Goal: Transaction & Acquisition: Book appointment/travel/reservation

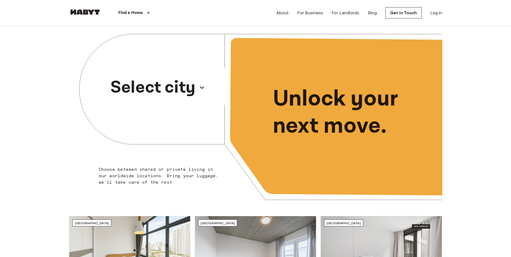
click at [203, 87] on icon "button" at bounding box center [202, 87] width 9 height 9
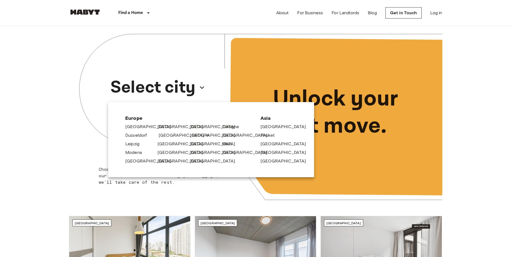
click at [171, 136] on link "[GEOGRAPHIC_DATA]" at bounding box center [184, 135] width 51 height 6
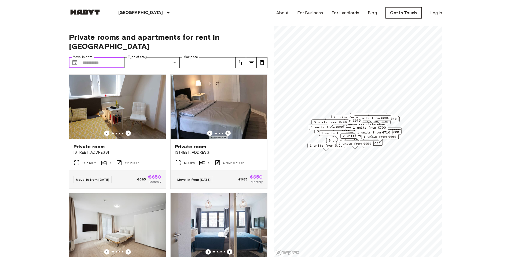
click at [100, 57] on input "Move-in date" at bounding box center [103, 62] width 42 height 11
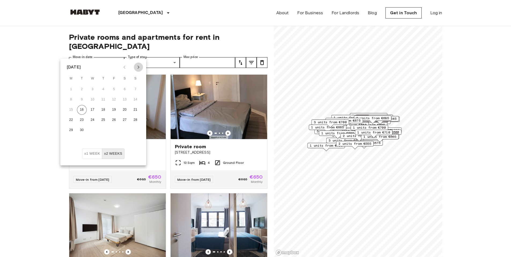
click at [140, 67] on icon "Next month" at bounding box center [138, 67] width 6 height 6
click at [113, 98] on button "10" at bounding box center [114, 100] width 10 height 10
type input "**********"
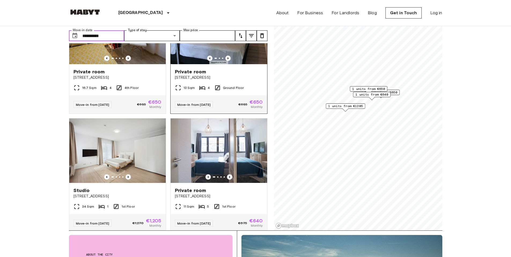
scroll to position [61, 0]
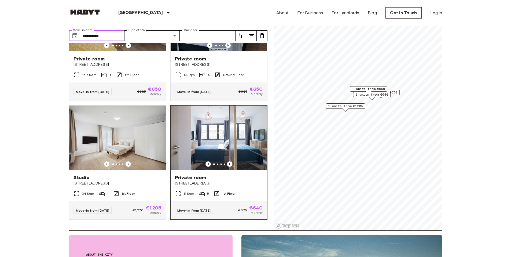
click at [243, 129] on img at bounding box center [219, 137] width 97 height 64
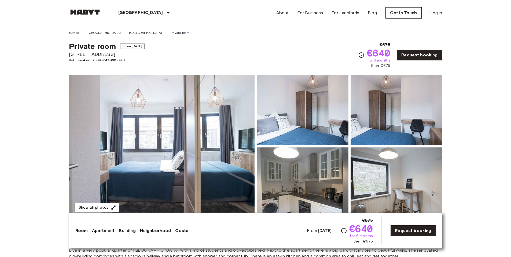
click at [153, 138] on img at bounding box center [162, 146] width 186 height 143
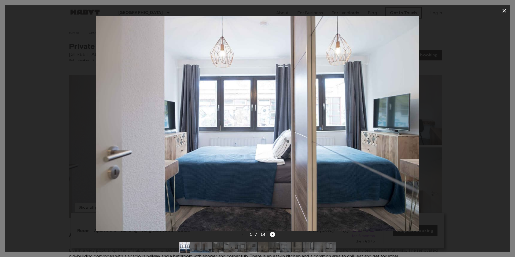
click at [271, 234] on icon "Next image" at bounding box center [272, 234] width 5 height 5
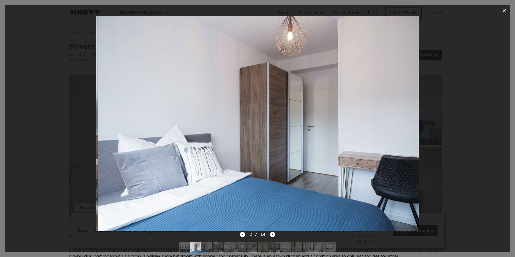
click at [271, 234] on icon "Next image" at bounding box center [272, 234] width 5 height 5
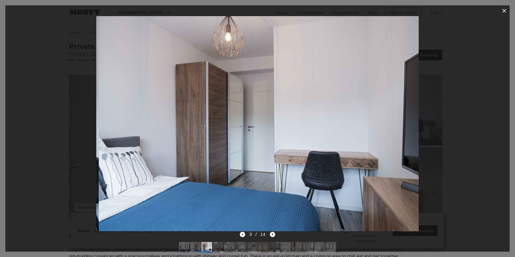
click at [271, 234] on icon "Next image" at bounding box center [272, 234] width 5 height 5
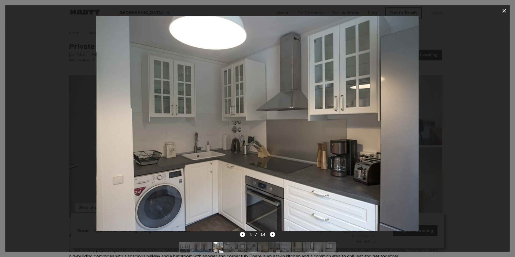
click at [271, 234] on icon "Next image" at bounding box center [272, 234] width 5 height 5
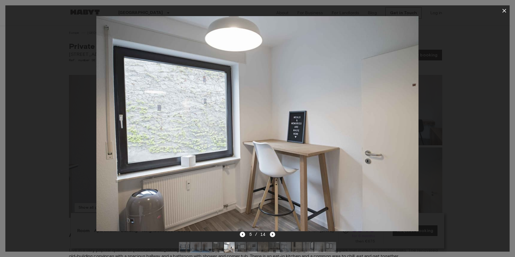
click at [271, 234] on icon "Next image" at bounding box center [272, 234] width 5 height 5
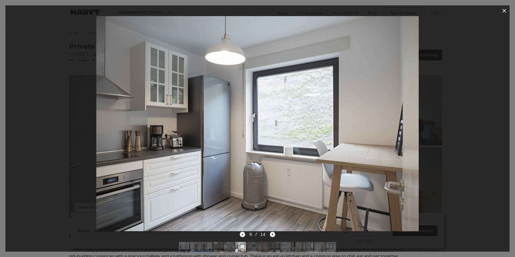
click at [271, 234] on icon "Next image" at bounding box center [272, 234] width 5 height 5
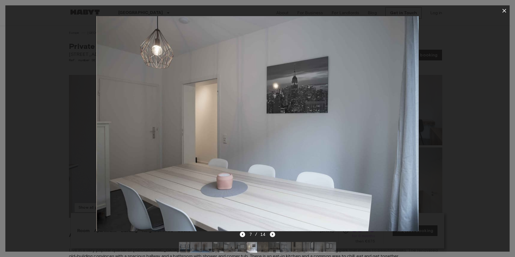
click at [271, 234] on icon "Next image" at bounding box center [272, 234] width 5 height 5
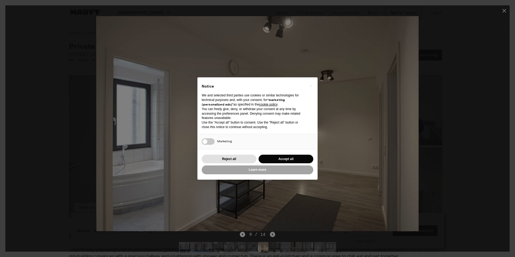
click at [271, 234] on div "× Notice We and selected third parties use cookies or similar technologies for …" at bounding box center [257, 128] width 515 height 257
click at [240, 159] on button "Reject all" at bounding box center [229, 159] width 55 height 9
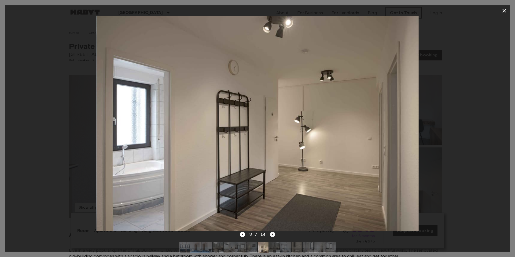
click at [271, 232] on icon "Next image" at bounding box center [272, 234] width 5 height 5
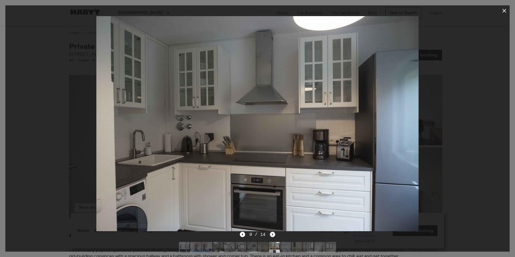
click at [271, 232] on icon "Next image" at bounding box center [272, 234] width 5 height 5
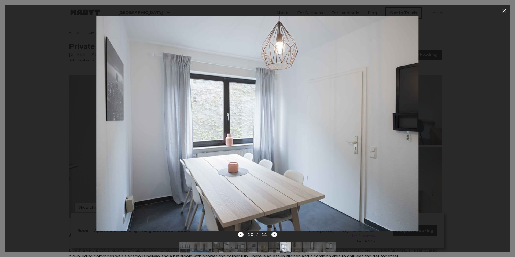
click at [271, 232] on div "10 / 14" at bounding box center [257, 234] width 38 height 6
click at [273, 233] on icon "Next image" at bounding box center [273, 234] width 5 height 5
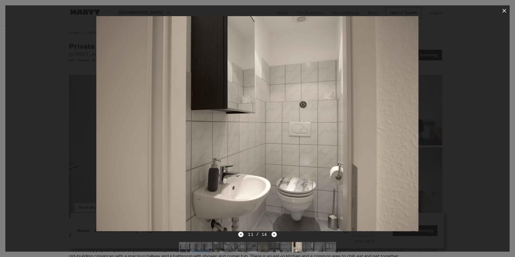
click at [274, 235] on icon "Next image" at bounding box center [274, 234] width 1 height 2
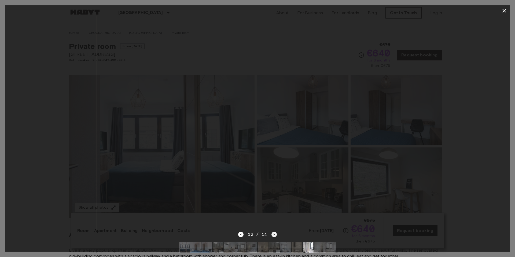
click at [274, 235] on icon "Next image" at bounding box center [274, 234] width 1 height 2
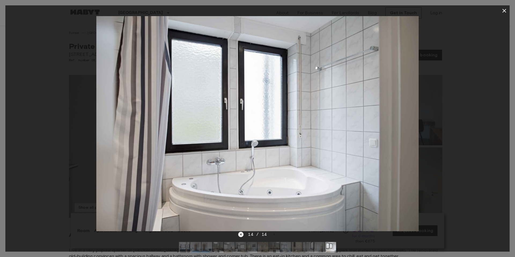
click at [240, 234] on icon "Previous image" at bounding box center [240, 234] width 5 height 5
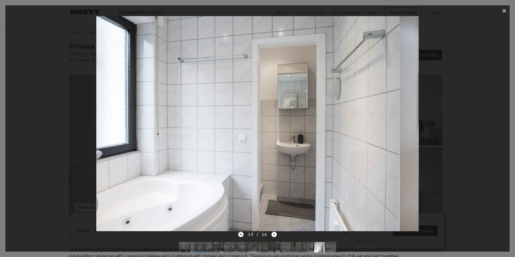
click at [240, 234] on icon "Previous image" at bounding box center [240, 234] width 5 height 5
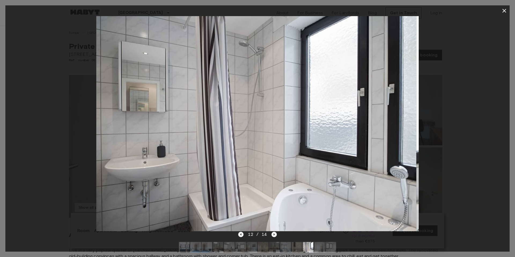
click at [240, 234] on icon "Previous image" at bounding box center [240, 234] width 5 height 5
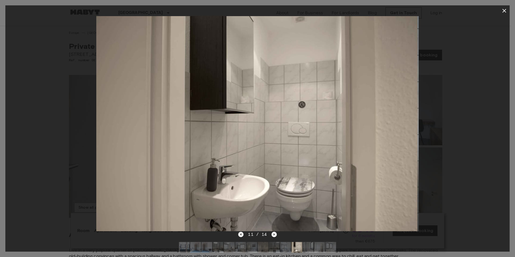
click at [240, 234] on icon "Previous image" at bounding box center [240, 234] width 5 height 5
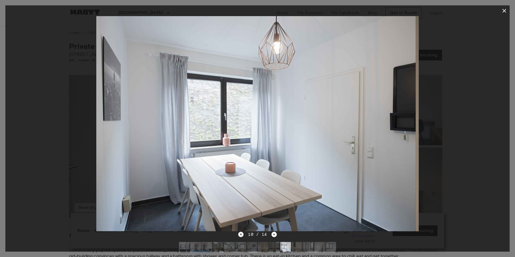
click at [240, 234] on icon "Previous image" at bounding box center [240, 234] width 5 height 5
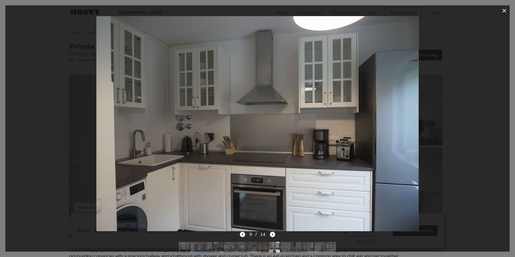
click at [243, 233] on icon "Previous image" at bounding box center [242, 234] width 5 height 5
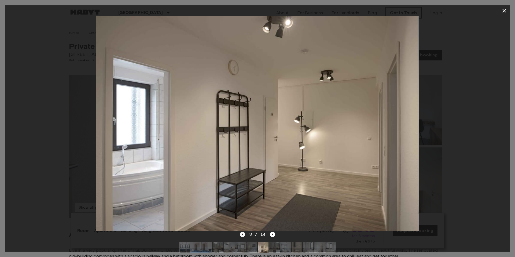
click at [243, 233] on icon "Previous image" at bounding box center [242, 234] width 5 height 5
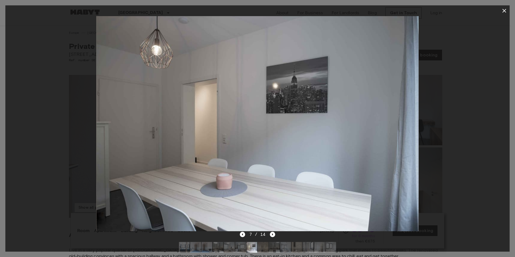
click at [505, 11] on icon "button" at bounding box center [504, 11] width 6 height 6
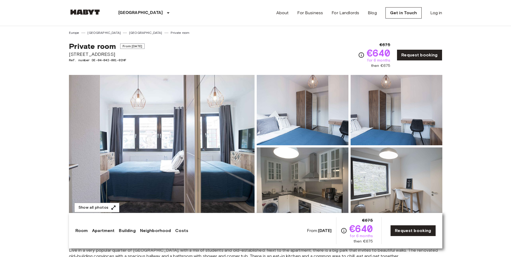
drag, startPoint x: 124, startPoint y: 53, endPoint x: 68, endPoint y: 55, distance: 55.6
copy span "[STREET_ADDRESS]"
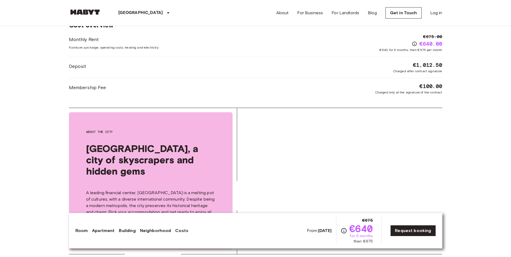
scroll to position [590, 0]
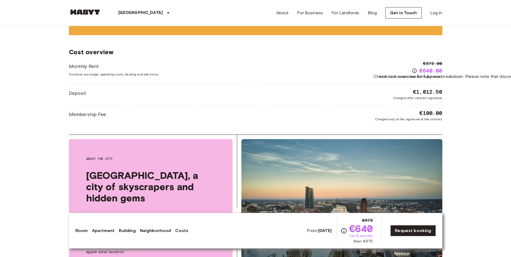
click at [414, 69] on icon "Check cost overview for full price breakdown. Please note that discounts apply …" at bounding box center [414, 70] width 5 height 5
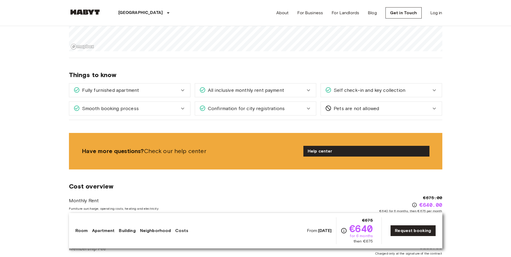
scroll to position [322, 0]
